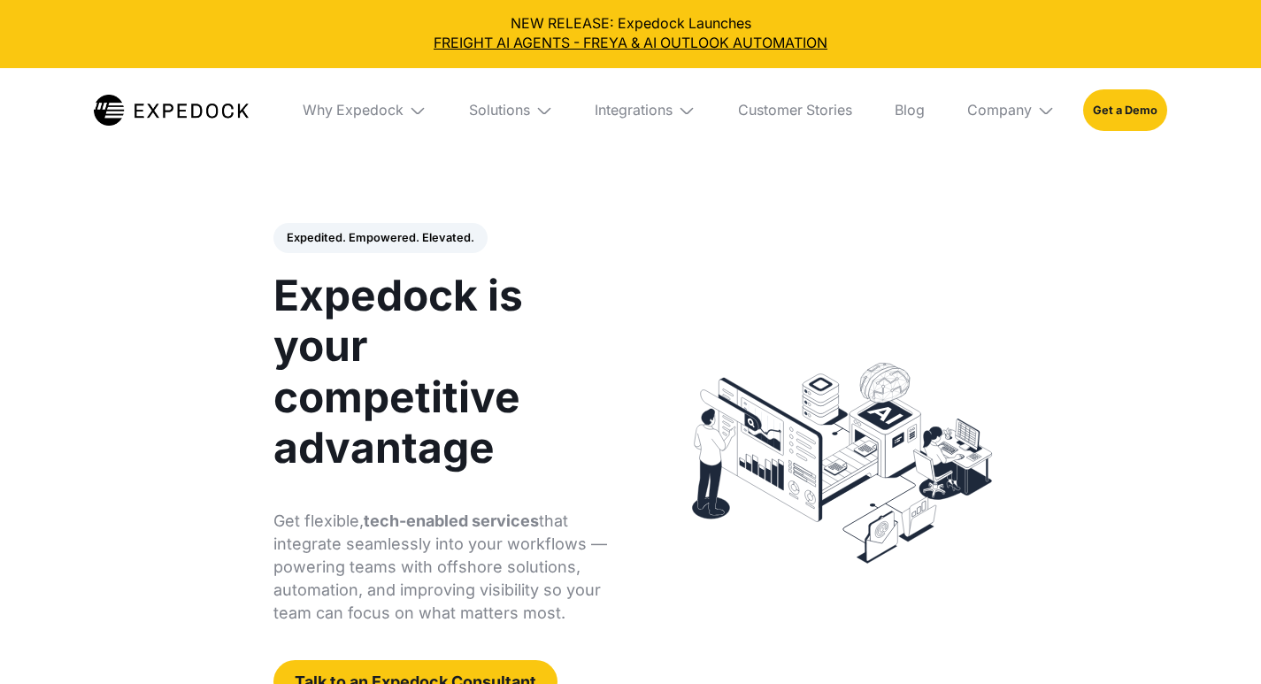
select select
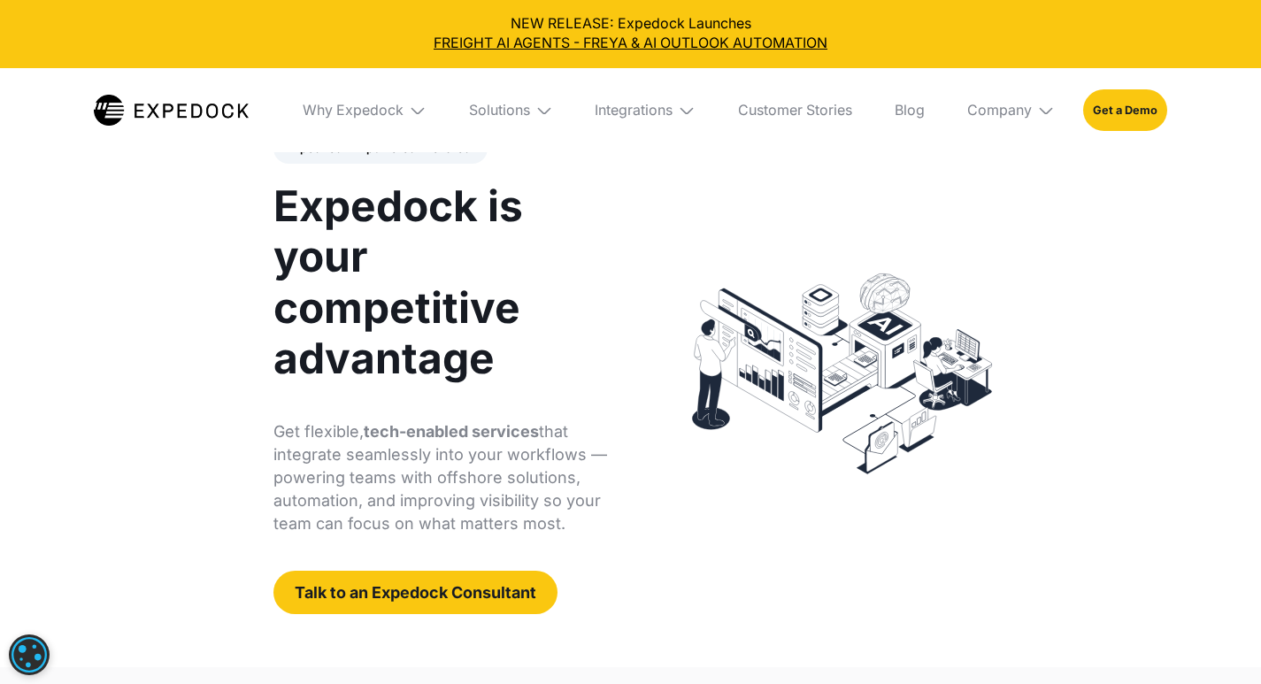
scroll to position [88, 0]
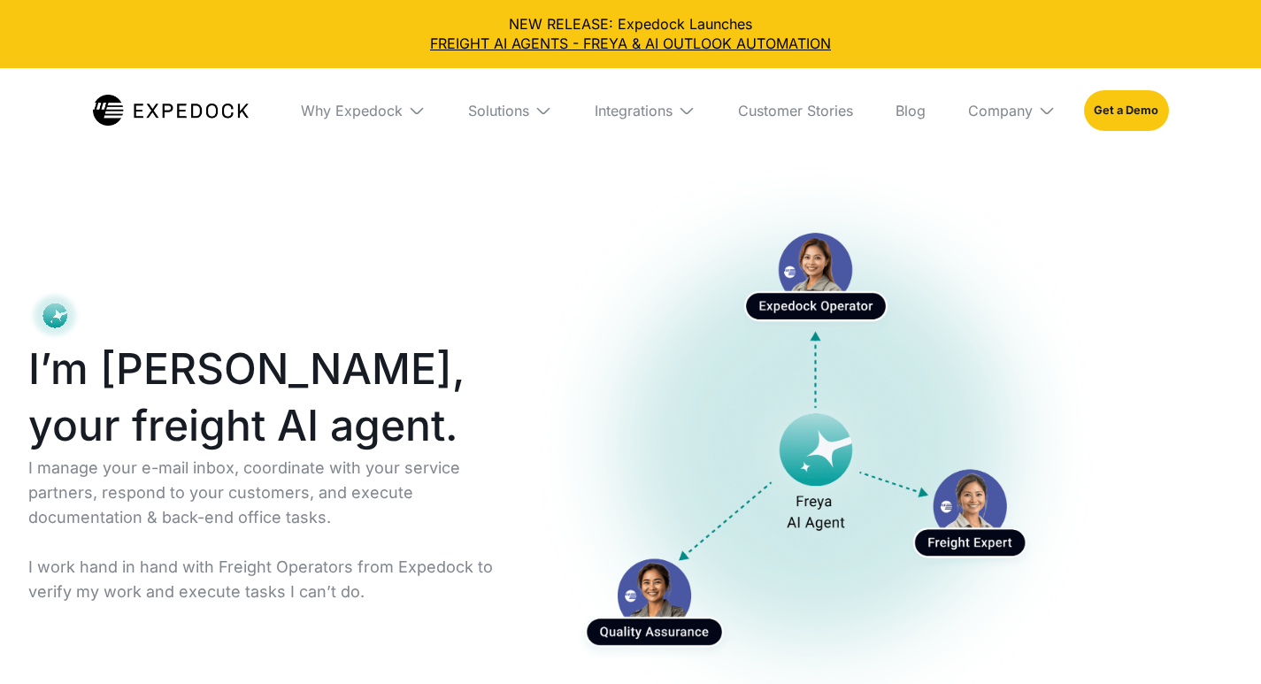
select select
